Goal: Entertainment & Leisure: Consume media (video, audio)

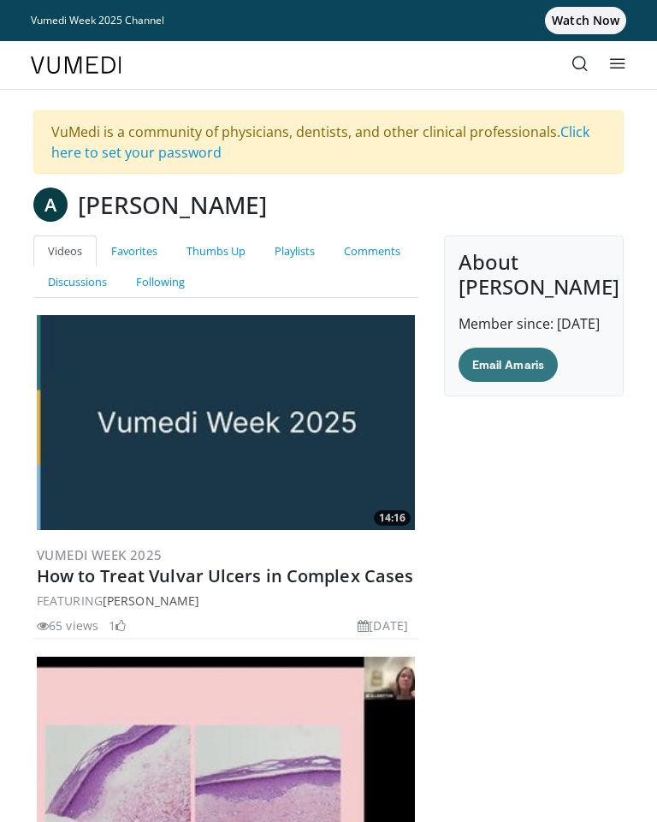
click at [377, 264] on link "Comments" at bounding box center [373, 251] width 86 height 32
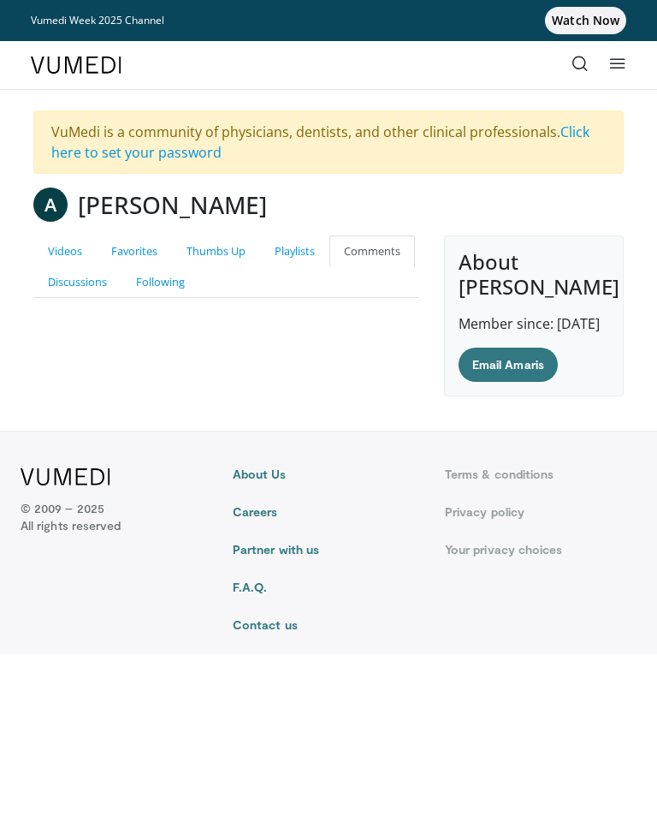
click at [77, 289] on link "Discussions" at bounding box center [77, 282] width 88 height 32
click at [152, 295] on link "Following" at bounding box center [161, 282] width 78 height 32
click at [299, 258] on link "Playlists" at bounding box center [294, 251] width 69 height 32
click at [215, 262] on link "Thumbs Up" at bounding box center [216, 251] width 88 height 32
click at [70, 258] on link "Videos" at bounding box center [64, 251] width 63 height 32
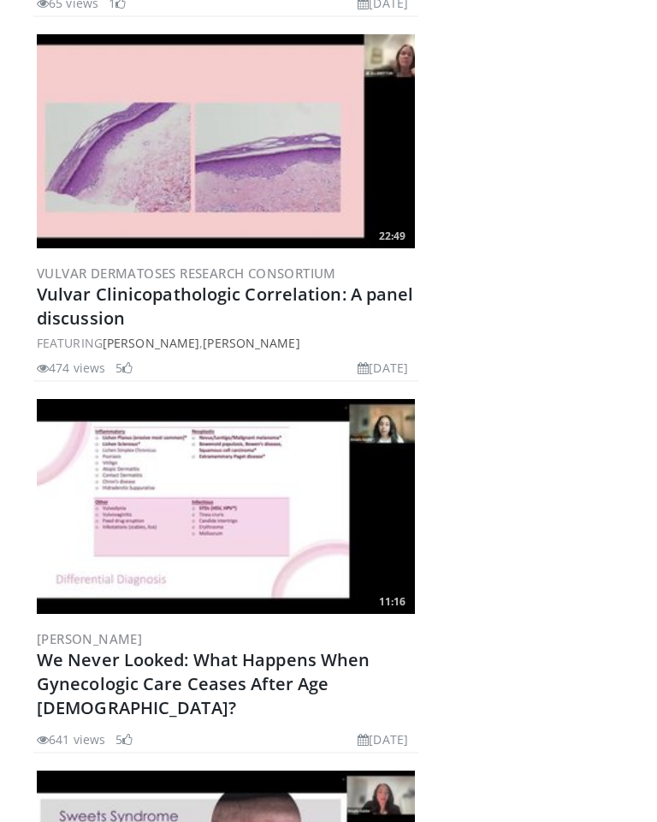
scroll to position [628, 0]
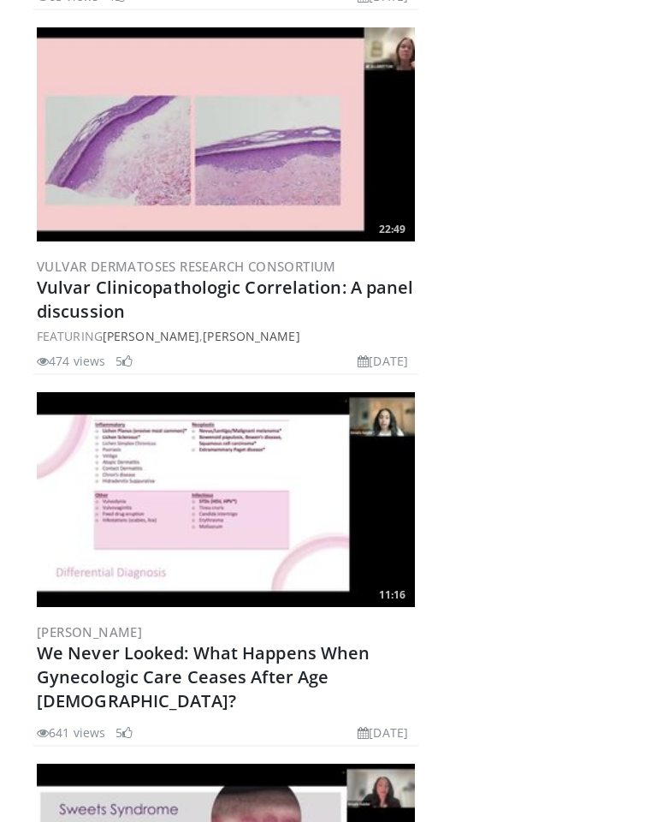
click at [279, 511] on img at bounding box center [226, 500] width 378 height 214
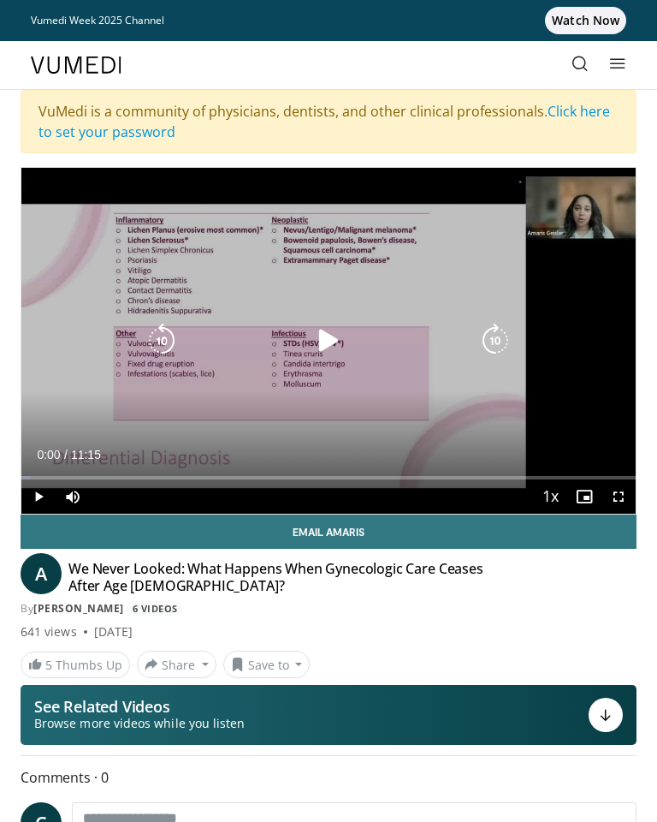
click at [327, 350] on icon "Video Player" at bounding box center [329, 341] width 34 height 34
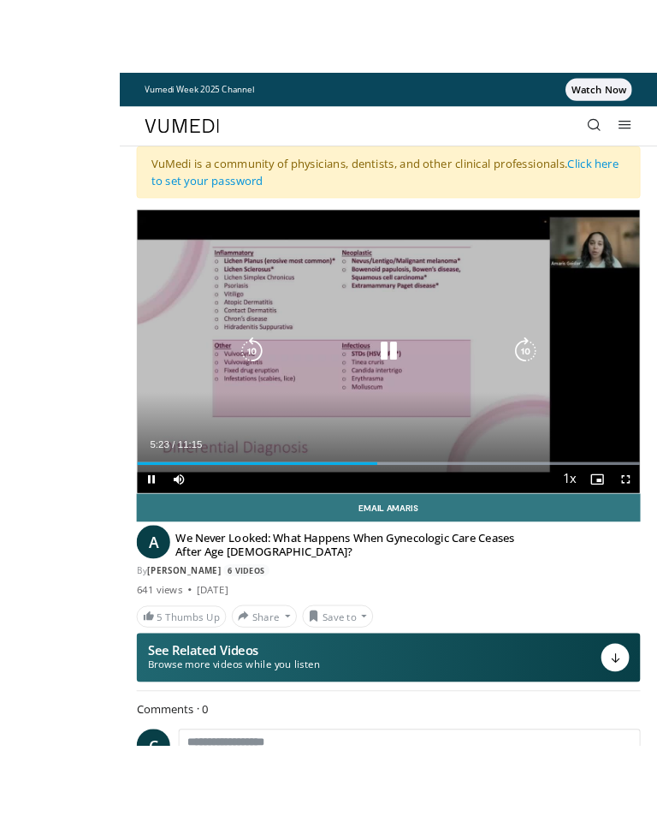
scroll to position [10, 0]
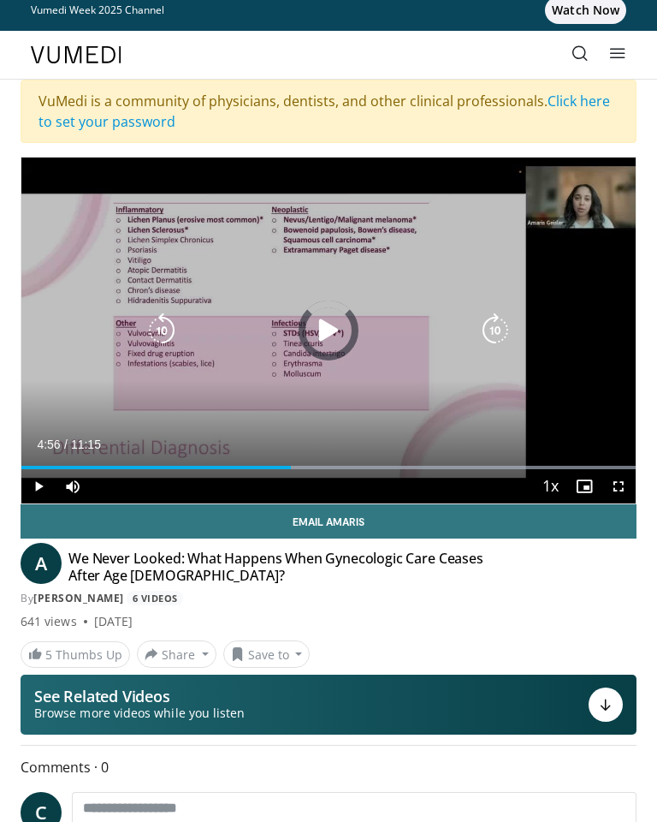
click at [292, 466] on div "Progress Bar" at bounding box center [459, 467] width 353 height 3
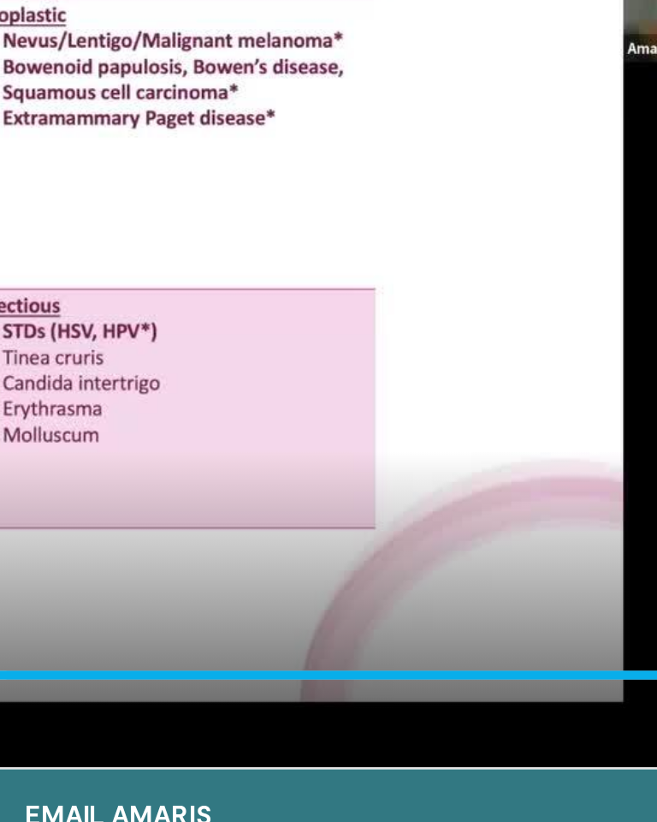
scroll to position [0, 0]
